Goal: Task Accomplishment & Management: Manage account settings

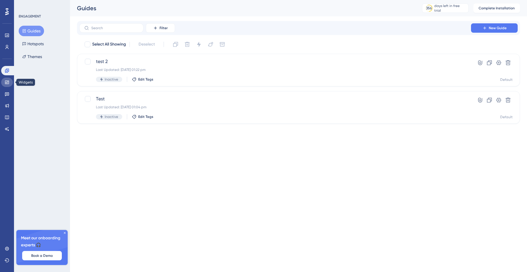
click at [8, 82] on icon at bounding box center [7, 82] width 5 height 5
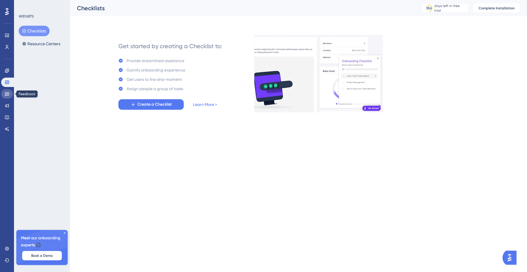
click at [6, 94] on icon at bounding box center [7, 94] width 5 height 5
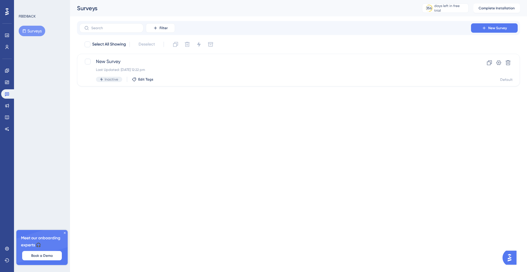
click at [6, 104] on div "✨ Save My Spot!✨" at bounding box center [264, 127] width 527 height 272
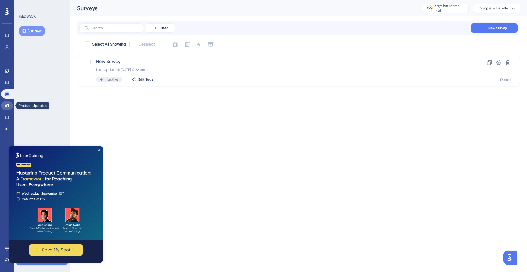
click at [9, 108] on icon at bounding box center [7, 105] width 5 height 5
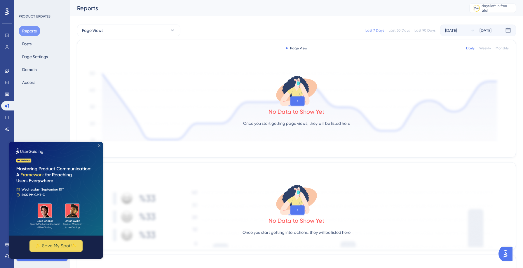
click at [99, 145] on icon "Close Preview" at bounding box center [99, 145] width 2 height 2
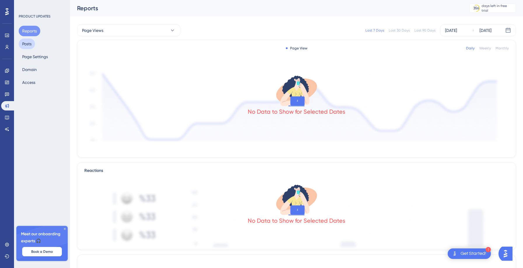
click at [30, 42] on button "Posts" at bounding box center [27, 44] width 16 height 11
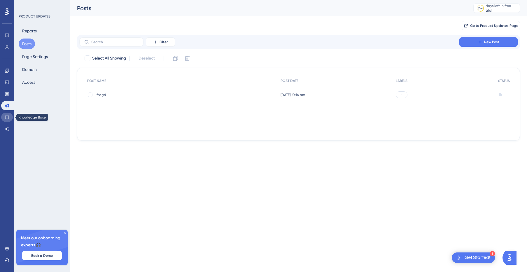
click at [6, 117] on icon at bounding box center [7, 117] width 5 height 5
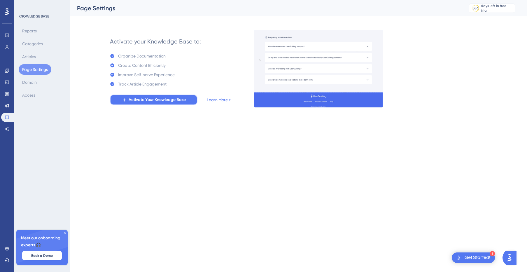
click at [172, 100] on span "Activate Your Knowledge Base" at bounding box center [157, 99] width 57 height 7
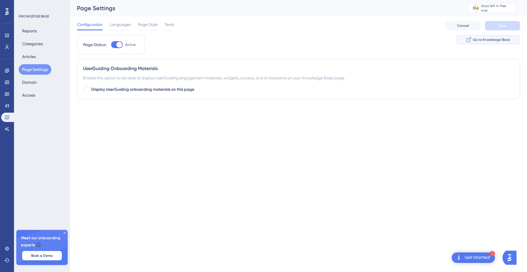
click at [493, 40] on span "Go to Knowledge Base" at bounding box center [491, 39] width 37 height 5
click at [123, 23] on span "Languages" at bounding box center [120, 24] width 21 height 7
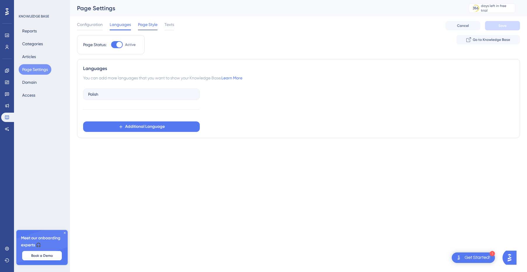
click at [144, 27] on span "Page Style" at bounding box center [148, 24] width 20 height 7
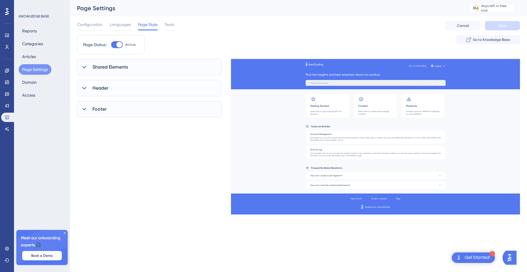
click at [99, 66] on span "Shared Elements" at bounding box center [111, 67] width 36 height 7
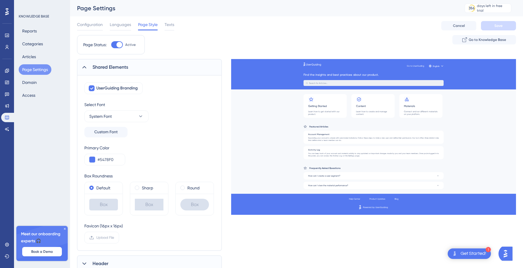
click at [103, 65] on span "Shared Elements" at bounding box center [111, 67] width 36 height 7
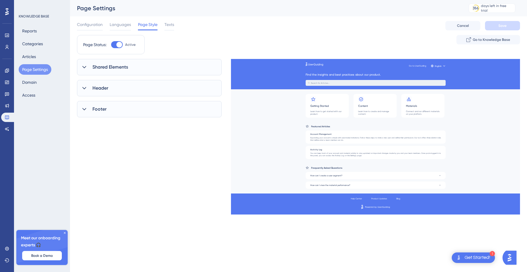
click at [175, 25] on div "Configuration Languages Page Style Texts Cancel Save" at bounding box center [298, 25] width 443 height 19
click at [173, 25] on span "Texts" at bounding box center [170, 24] width 10 height 7
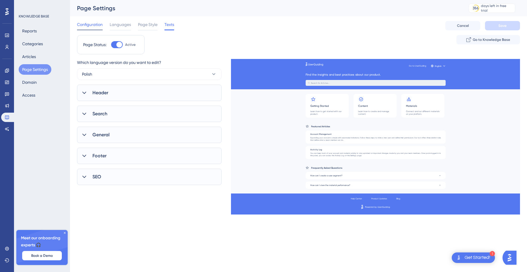
click at [88, 24] on span "Configuration" at bounding box center [90, 24] width 26 height 7
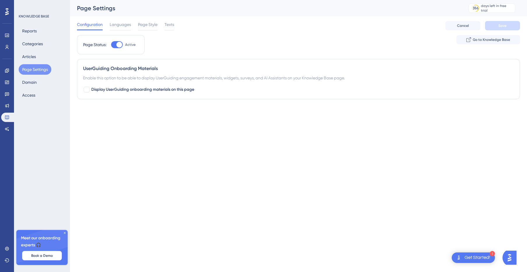
click at [65, 232] on icon at bounding box center [65, 233] width 4 height 4
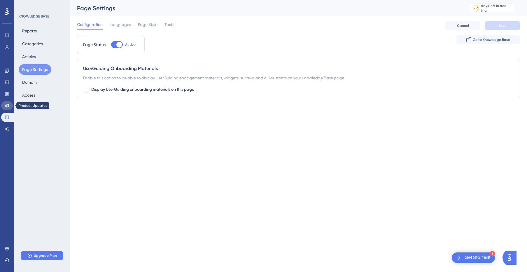
click at [9, 107] on icon at bounding box center [7, 105] width 5 height 5
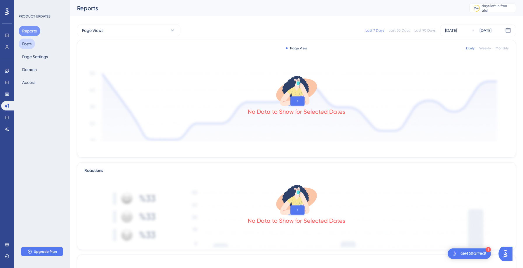
click at [24, 43] on button "Posts" at bounding box center [27, 44] width 16 height 11
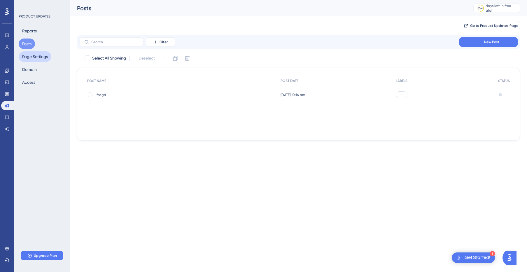
click at [32, 57] on button "Page Settings" at bounding box center [35, 56] width 33 height 11
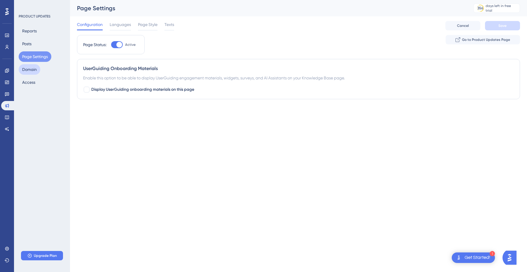
click at [33, 69] on button "Domain" at bounding box center [30, 69] width 22 height 11
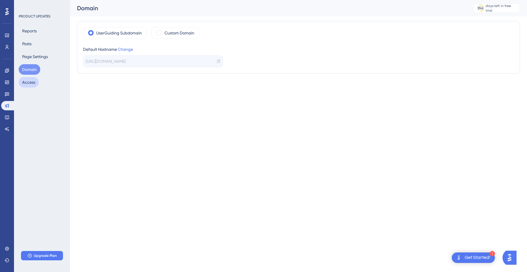
click at [33, 84] on button "Access" at bounding box center [29, 82] width 20 height 11
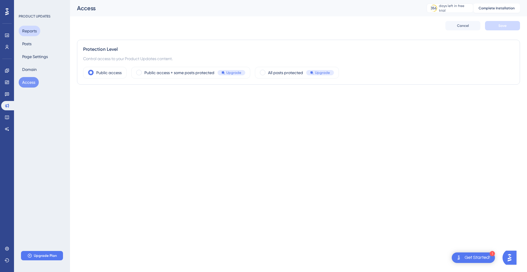
click at [30, 30] on button "Reports" at bounding box center [30, 31] width 22 height 11
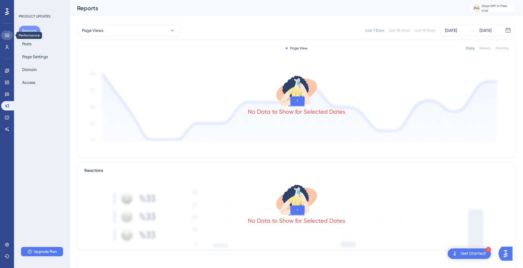
click at [9, 33] on link at bounding box center [7, 35] width 12 height 9
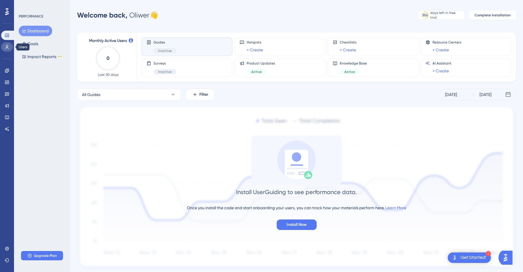
click at [12, 47] on link at bounding box center [7, 46] width 12 height 9
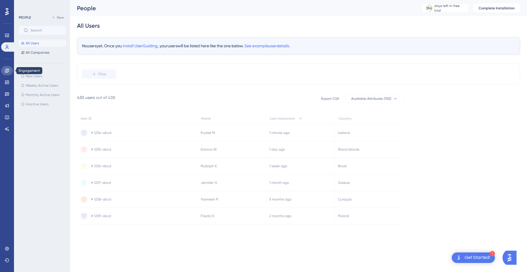
click at [9, 73] on link at bounding box center [7, 70] width 12 height 9
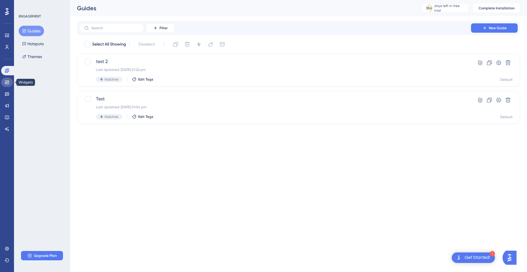
click at [8, 82] on icon at bounding box center [7, 83] width 4 height 4
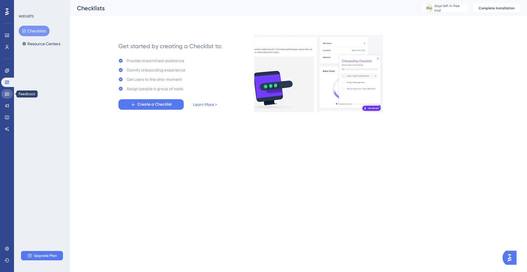
click at [10, 95] on link at bounding box center [7, 93] width 12 height 9
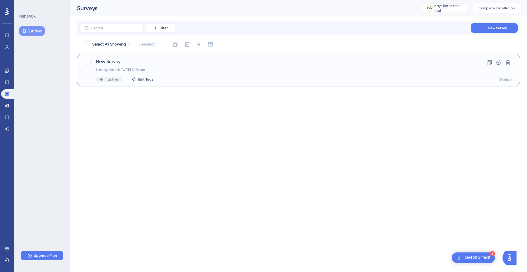
click at [116, 63] on span "New Survey" at bounding box center [275, 61] width 359 height 7
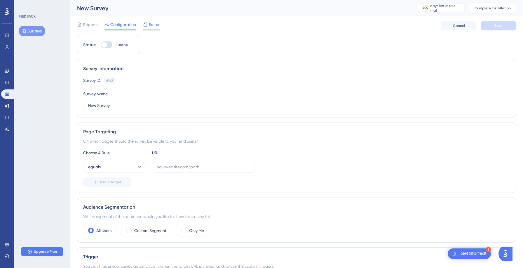
click at [149, 27] on span "Editor" at bounding box center [154, 24] width 11 height 7
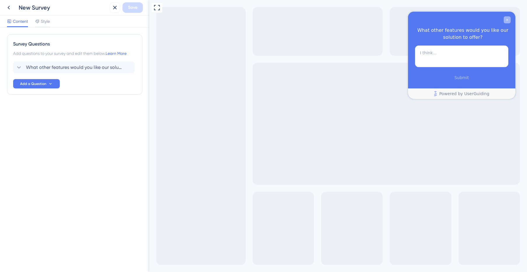
click at [507, 19] on icon "Close survey" at bounding box center [508, 20] width 4 height 4
click at [46, 24] on span "Style" at bounding box center [45, 21] width 9 height 7
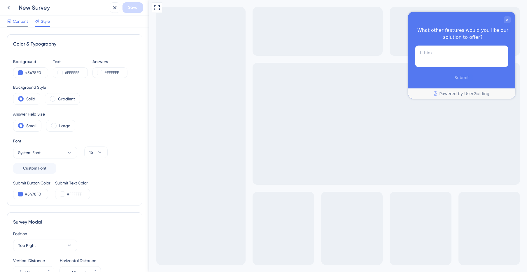
click at [21, 24] on span "Content" at bounding box center [20, 21] width 15 height 7
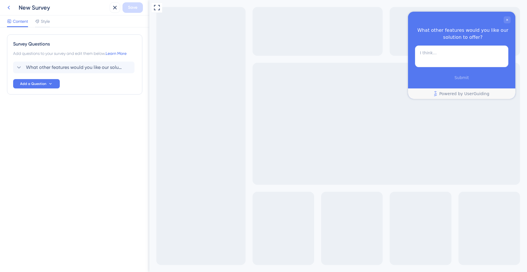
click at [11, 9] on icon at bounding box center [8, 7] width 7 height 7
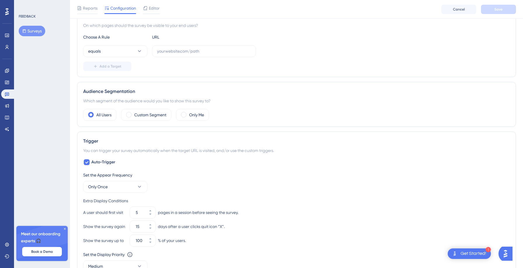
scroll to position [92, 0]
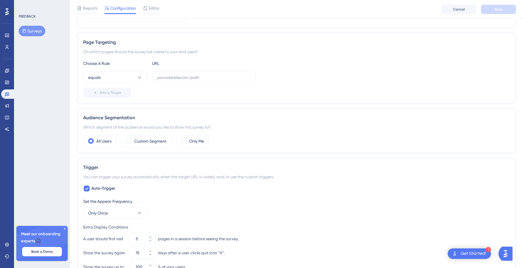
click at [64, 229] on icon at bounding box center [65, 229] width 4 height 4
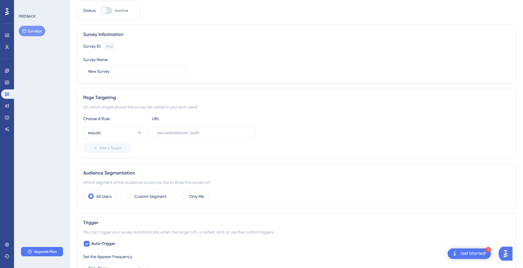
scroll to position [0, 0]
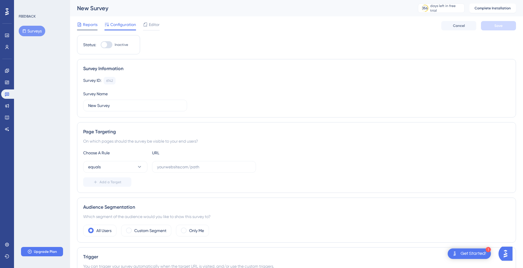
click at [87, 27] on span "Reports" at bounding box center [90, 24] width 15 height 7
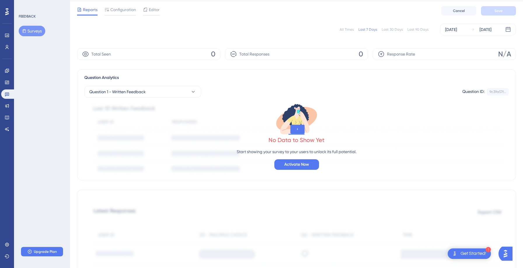
scroll to position [15, 0]
click at [302, 161] on span "Activate Now" at bounding box center [296, 163] width 25 height 7
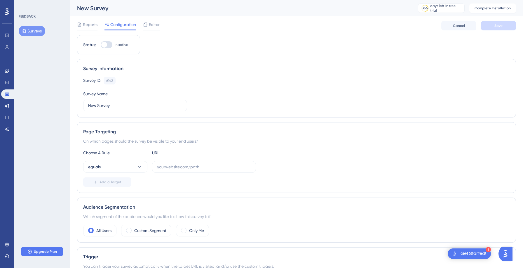
click at [103, 40] on div "Status: Inactive" at bounding box center [108, 44] width 63 height 19
click at [105, 43] on div at bounding box center [104, 45] width 6 height 6
click at [101, 45] on input "Inactive" at bounding box center [100, 45] width 0 height 0
checkbox input "false"
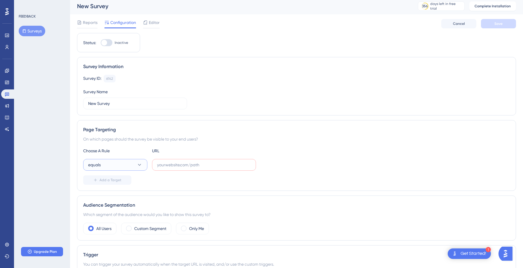
click at [137, 163] on icon at bounding box center [140, 165] width 6 height 6
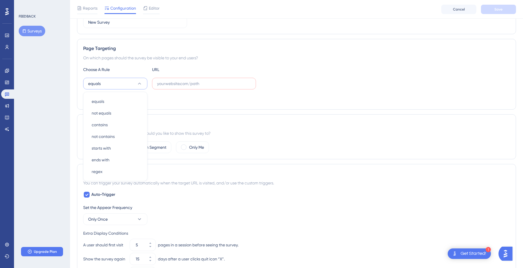
click at [234, 116] on div "Audience Segmentation Which segment of the audience would you like to show this…" at bounding box center [296, 136] width 439 height 45
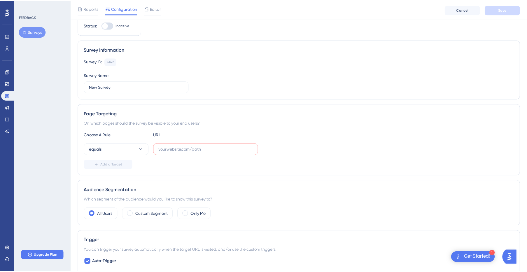
scroll to position [0, 0]
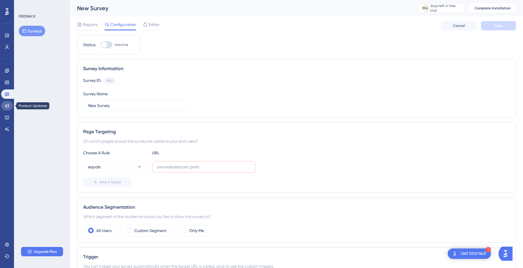
click at [6, 106] on icon at bounding box center [7, 106] width 4 height 4
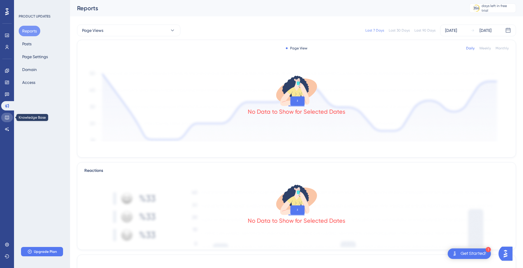
click at [7, 115] on icon at bounding box center [7, 117] width 5 height 5
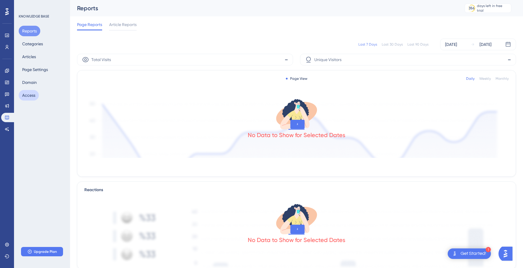
click at [32, 93] on button "Access" at bounding box center [29, 95] width 20 height 11
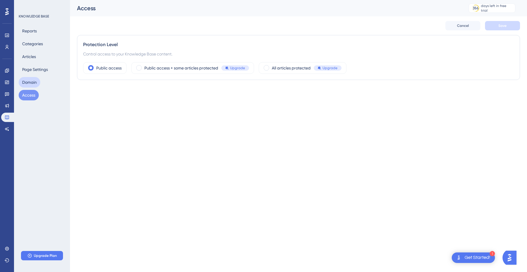
click at [36, 78] on button "Domain" at bounding box center [30, 82] width 22 height 11
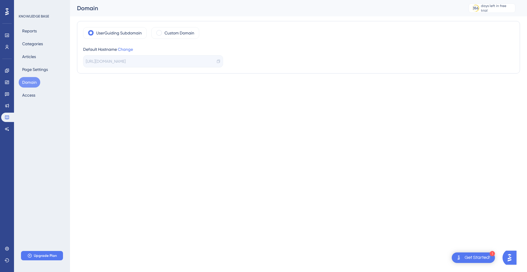
click at [121, 63] on span "https://dataplace-ai-COPV.help.userguiding.com/pl" at bounding box center [106, 61] width 40 height 7
click at [40, 69] on button "Page Settings" at bounding box center [35, 69] width 33 height 11
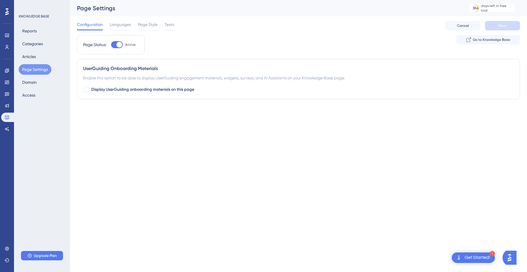
click at [118, 44] on div at bounding box center [119, 45] width 6 height 6
click at [111, 45] on input "Active" at bounding box center [111, 45] width 0 height 0
checkbox input "false"
click at [499, 26] on span "Save" at bounding box center [503, 25] width 8 height 5
click at [49, 58] on div "Reports Categories Articles Page Settings Domain Access" at bounding box center [42, 63] width 47 height 75
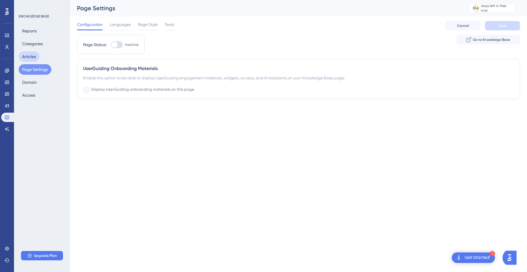
click at [35, 58] on button "Articles" at bounding box center [29, 56] width 21 height 11
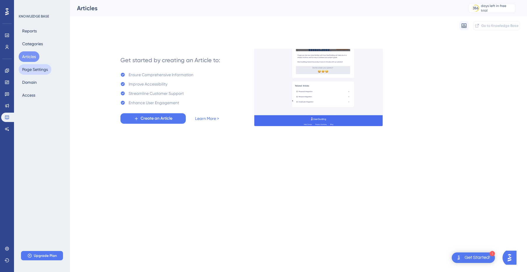
click at [35, 71] on button "Page Settings" at bounding box center [35, 69] width 33 height 11
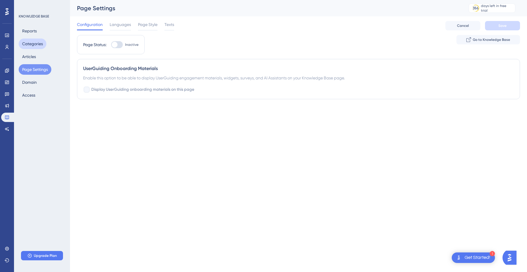
click at [39, 44] on button "Categories" at bounding box center [33, 44] width 28 height 11
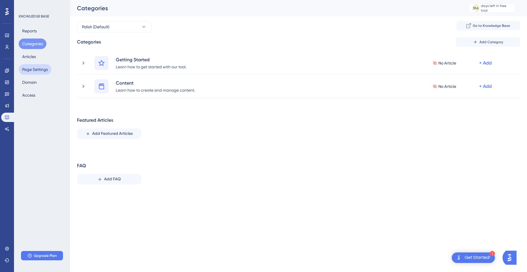
click at [36, 66] on button "Page Settings" at bounding box center [35, 69] width 33 height 11
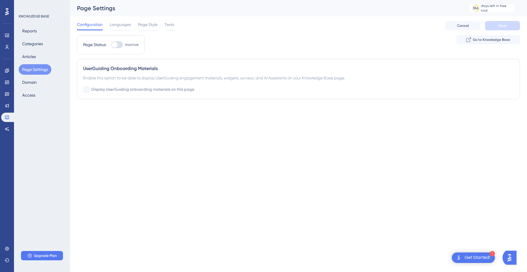
click at [37, 76] on div "Reports Categories Articles Page Settings Domain Access" at bounding box center [42, 63] width 47 height 75
click at [7, 106] on icon at bounding box center [7, 105] width 5 height 5
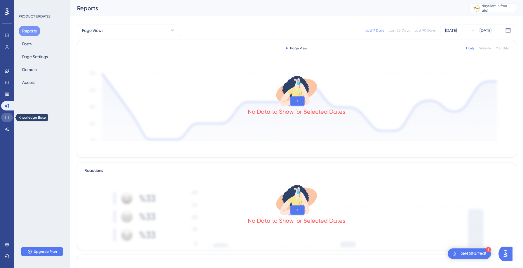
click at [6, 116] on icon at bounding box center [7, 117] width 5 height 5
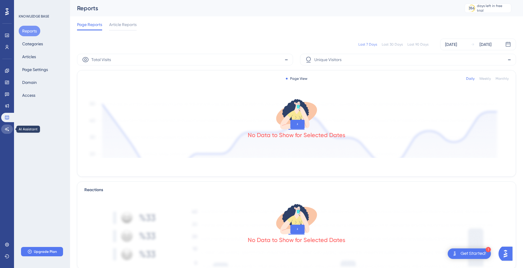
click at [6, 128] on icon at bounding box center [7, 129] width 4 height 4
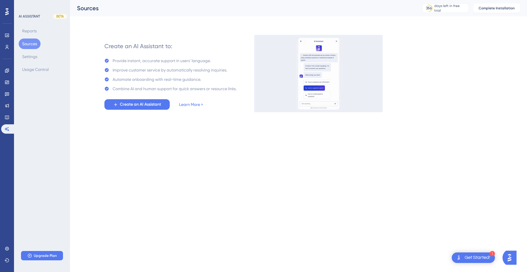
click at [8, 112] on div "Engagement Widgets Feedback Product Updates Knowledge Base AI Assistant" at bounding box center [7, 100] width 12 height 68
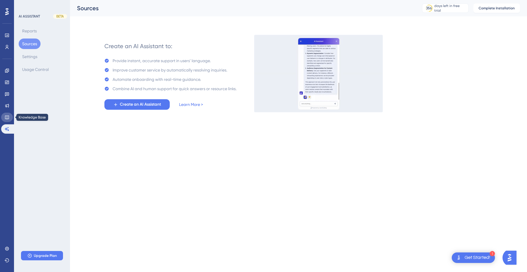
click at [7, 116] on icon at bounding box center [7, 117] width 5 height 5
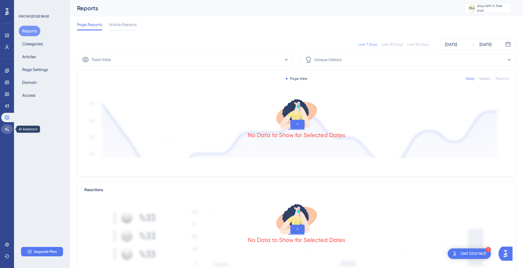
click at [7, 128] on icon at bounding box center [7, 129] width 5 height 5
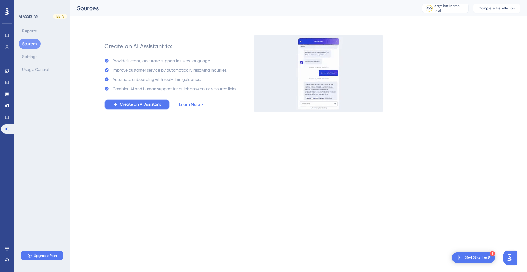
click at [141, 100] on button "Create an AI Assistant" at bounding box center [136, 104] width 65 height 11
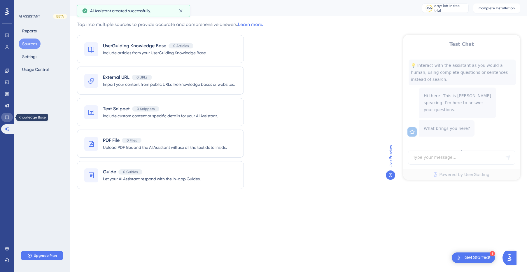
click at [8, 116] on icon at bounding box center [7, 118] width 4 height 4
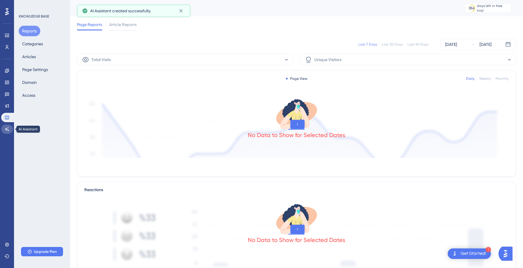
click at [5, 129] on icon at bounding box center [7, 129] width 4 height 4
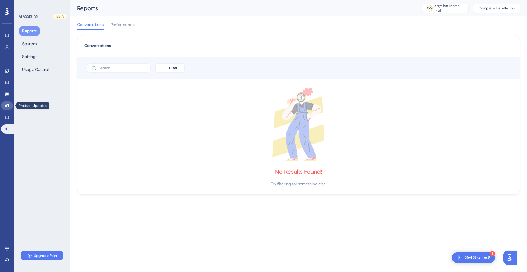
click at [6, 104] on icon at bounding box center [7, 106] width 4 height 4
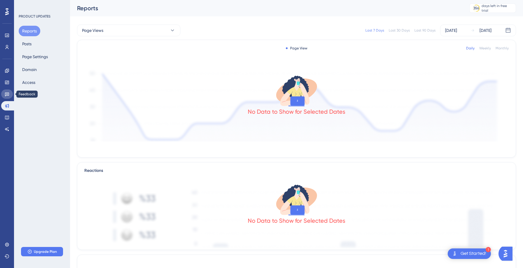
click at [6, 96] on link at bounding box center [7, 93] width 12 height 9
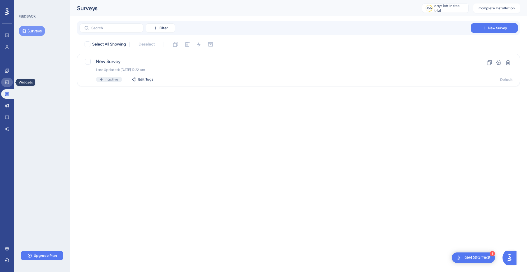
click at [8, 83] on icon at bounding box center [7, 82] width 5 height 5
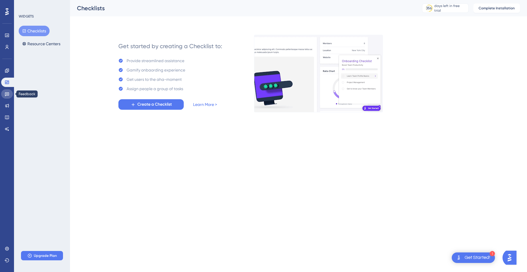
click at [7, 90] on link at bounding box center [7, 93] width 12 height 9
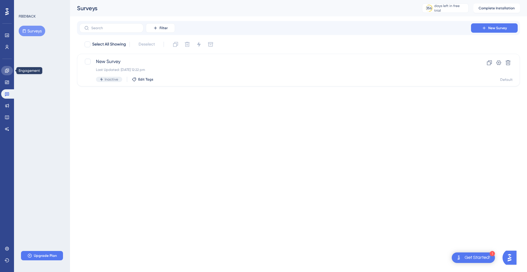
click at [7, 72] on icon at bounding box center [7, 70] width 5 height 5
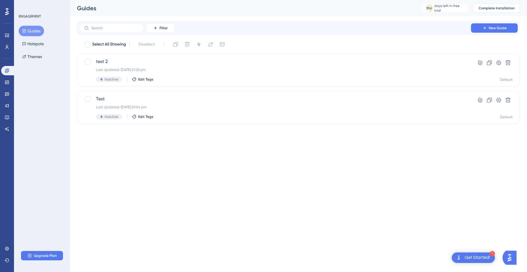
click at [486, 6] on span "Complete Installation" at bounding box center [497, 8] width 36 height 5
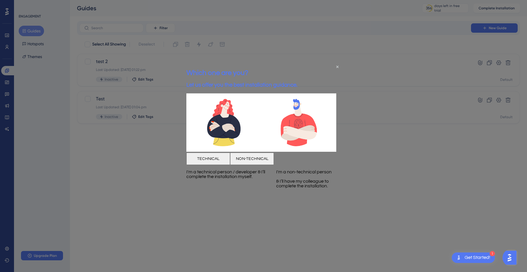
click at [274, 164] on button "NON-TECHNICAL" at bounding box center [252, 158] width 44 height 12
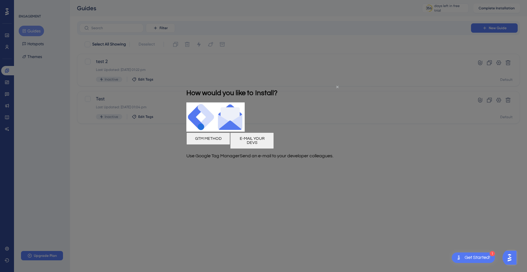
click at [338, 87] on icon "Close Preview" at bounding box center [337, 87] width 2 height 2
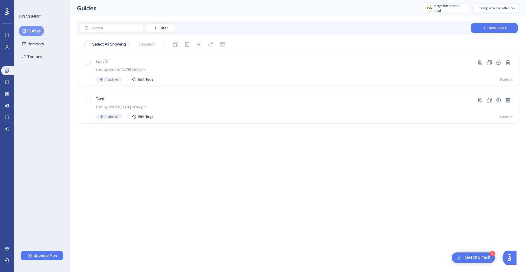
click at [488, 10] on span "Complete Installation" at bounding box center [497, 8] width 36 height 5
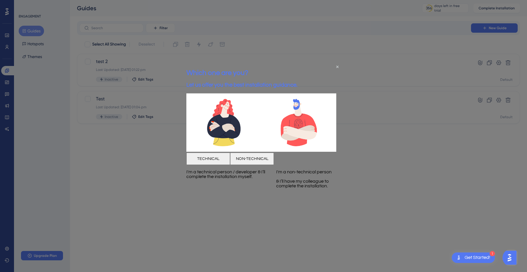
click at [274, 165] on button "NON-TECHNICAL" at bounding box center [252, 158] width 44 height 12
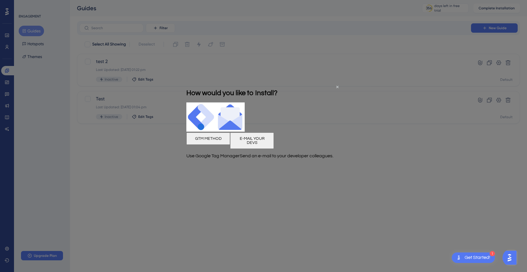
click at [274, 149] on button "E-MAIL YOUR DEVS" at bounding box center [252, 141] width 44 height 16
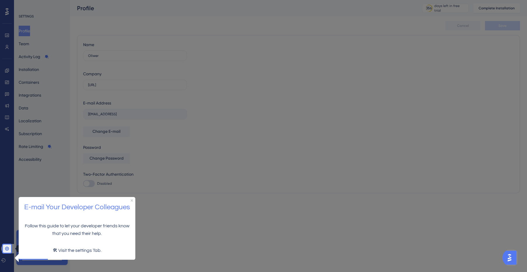
click at [4, 248] on link at bounding box center [8, 248] width 14 height 9
click at [132, 201] on icon "Close Preview" at bounding box center [132, 200] width 2 height 2
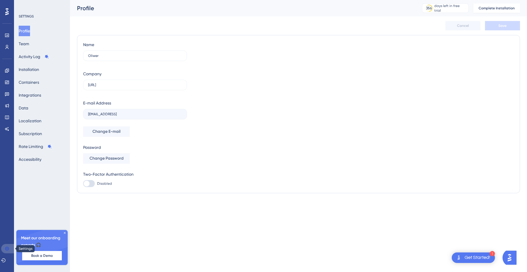
click at [7, 249] on icon at bounding box center [7, 248] width 5 height 5
click at [66, 232] on icon at bounding box center [65, 233] width 4 height 4
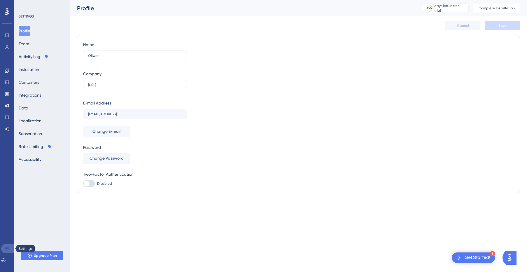
click at [6, 250] on icon at bounding box center [7, 249] width 4 height 4
click at [39, 67] on button "Installation" at bounding box center [29, 69] width 20 height 11
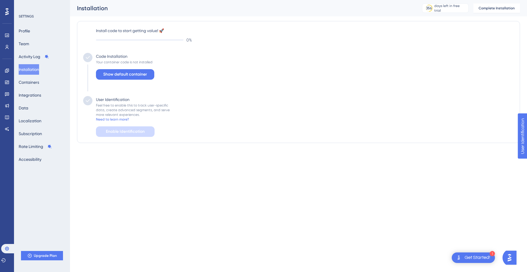
click at [139, 41] on div "0 %" at bounding box center [305, 39] width 418 height 7
click at [129, 75] on span "Show default container" at bounding box center [125, 74] width 44 height 7
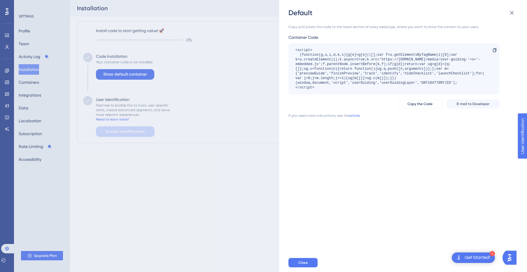
click at [471, 26] on div "Copy and paste this code to the head section of every webpage, where you want t…" at bounding box center [394, 27] width 211 height 5
click at [461, 103] on span "E-mail to Developer" at bounding box center [473, 104] width 33 height 5
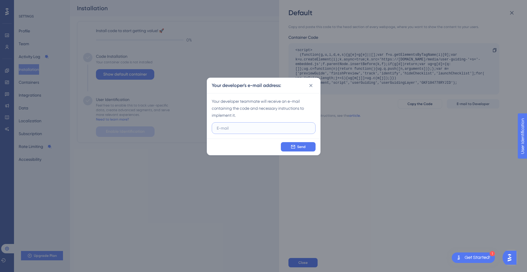
click at [256, 126] on input "text" at bounding box center [264, 128] width 94 height 6
paste input "[EMAIL_ADDRESS][DOMAIN_NAME]"
type input "[EMAIL_ADDRESS][DOMAIN_NAME]"
click at [297, 147] on button "Send" at bounding box center [298, 146] width 35 height 9
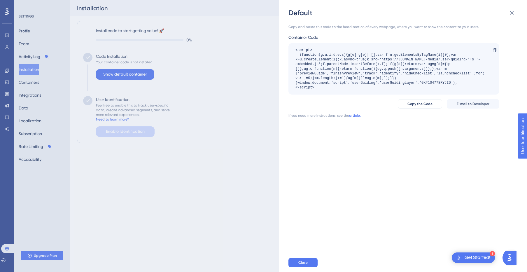
click at [359, 115] on link "article." at bounding box center [355, 115] width 12 height 5
click at [32, 89] on div "Default Copy and paste this code to the head section of every webpage, where yo…" at bounding box center [263, 136] width 527 height 272
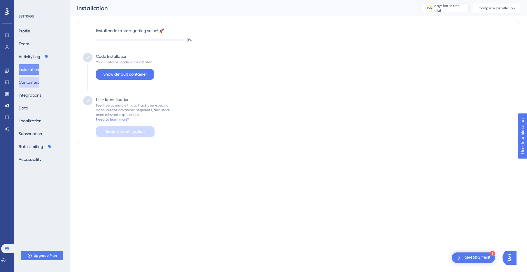
click at [35, 81] on button "Containers" at bounding box center [29, 82] width 20 height 11
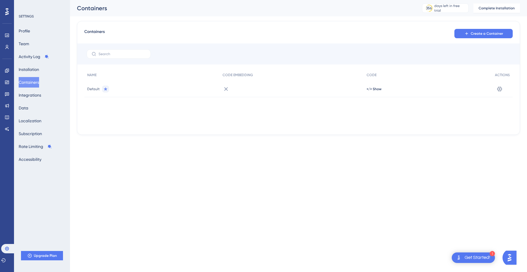
click at [233, 92] on div at bounding box center [292, 89] width 144 height 16
click at [229, 92] on div at bounding box center [292, 89] width 144 height 16
click at [232, 0] on html "1 Get Started! Performance Users Engagement Widgets Feedback Product Updates Kn…" at bounding box center [263, 0] width 527 height 0
click at [7, 38] on link at bounding box center [7, 35] width 5 height 9
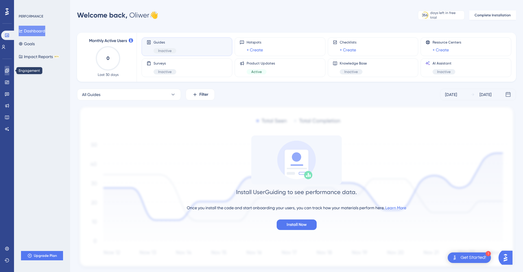
click at [9, 71] on link at bounding box center [7, 70] width 5 height 9
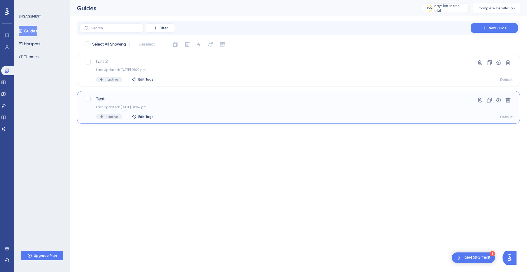
click at [244, 101] on span "Test" at bounding box center [275, 98] width 359 height 7
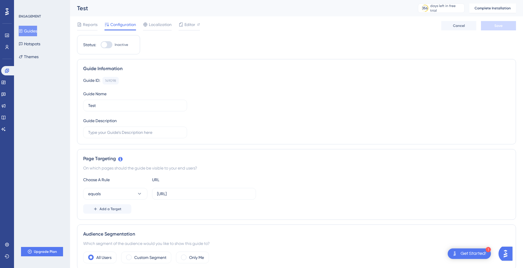
click at [106, 44] on div at bounding box center [104, 45] width 6 height 6
click at [101, 45] on input "Inactive" at bounding box center [100, 45] width 0 height 0
checkbox input "false"
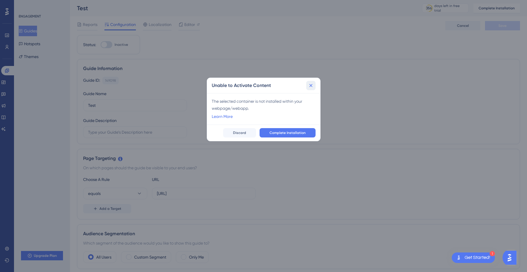
click at [314, 85] on icon at bounding box center [311, 86] width 6 height 6
